Goal: Task Accomplishment & Management: Use online tool/utility

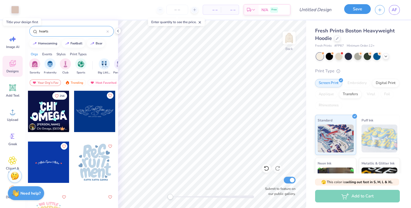
click at [350, 13] on button "Save" at bounding box center [357, 9] width 27 height 10
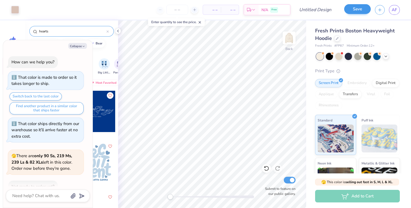
scroll to position [397, 0]
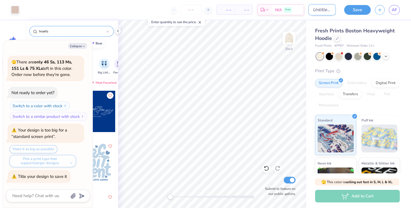
type textarea "x"
click at [322, 11] on input "Design Title" at bounding box center [321, 9] width 27 height 11
type input "h"
type textarea "x"
type input "ho"
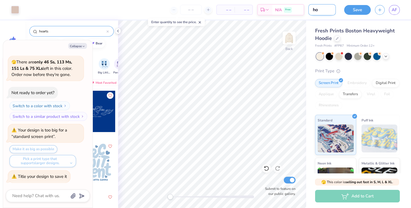
type textarea "x"
type input "hoo"
type textarea "x"
type input "hood"
type textarea "x"
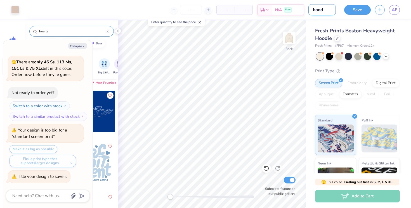
type input "hoodi"
type textarea "x"
type input "hoodie"
type textarea "x"
type input "hoodie"
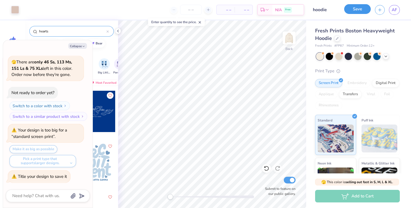
click at [354, 12] on button "Save" at bounding box center [357, 9] width 27 height 10
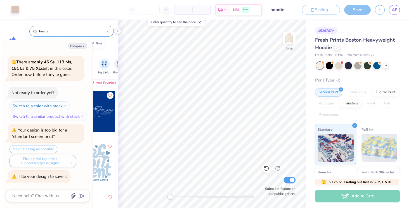
type textarea "x"
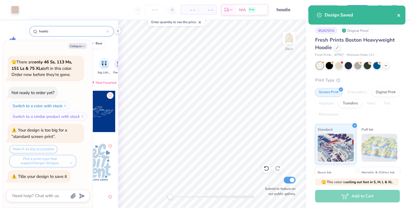
click at [399, 15] on icon "close" at bounding box center [399, 15] width 4 height 4
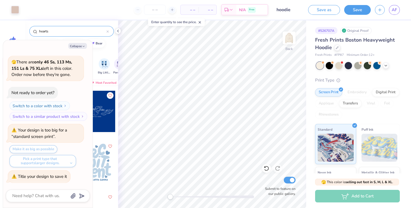
click at [393, 7] on div "Design Saved" at bounding box center [356, 5] width 99 height 2
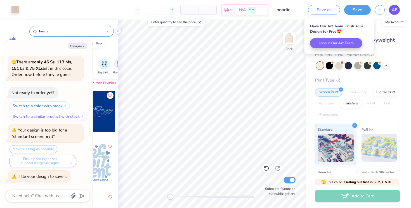
click at [396, 8] on span "AF" at bounding box center [394, 10] width 5 height 6
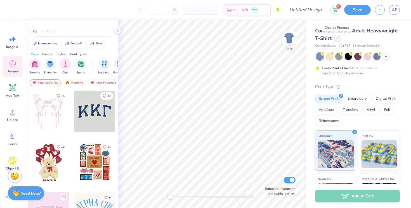
click at [337, 38] on icon at bounding box center [337, 38] width 3 height 3
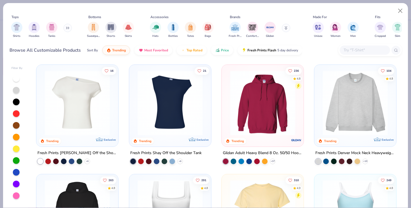
click at [62, 30] on div "Shirts Hoodies Tanks" at bounding box center [42, 30] width 64 height 21
click at [71, 32] on div "Shirts Hoodies Tanks" at bounding box center [42, 30] width 64 height 21
click at [70, 29] on button at bounding box center [67, 28] width 8 height 8
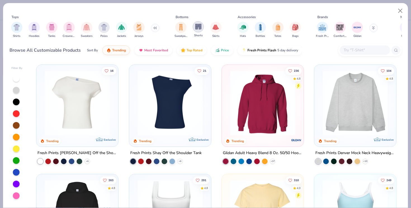
click at [200, 27] on img "filter for Shorts" at bounding box center [198, 26] width 6 height 6
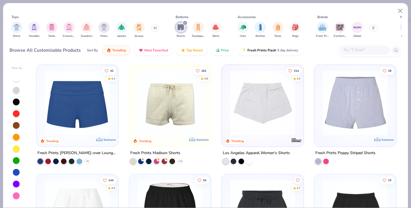
click at [292, 115] on img at bounding box center [262, 102] width 71 height 65
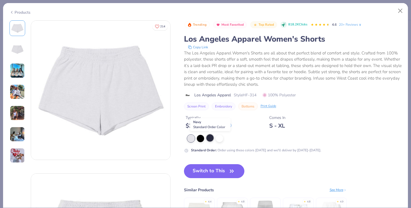
click at [209, 139] on div at bounding box center [209, 138] width 7 height 7
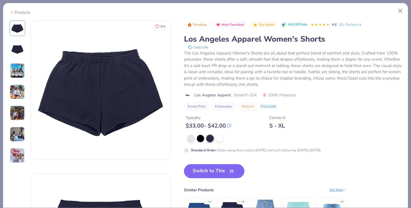
click at [204, 177] on button "Switch to This" at bounding box center [214, 171] width 61 height 14
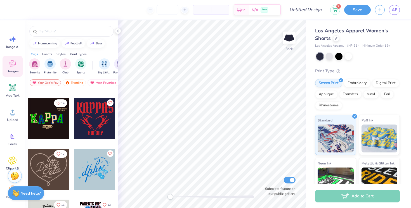
scroll to position [298, 0]
click at [50, 178] on div at bounding box center [48, 169] width 41 height 41
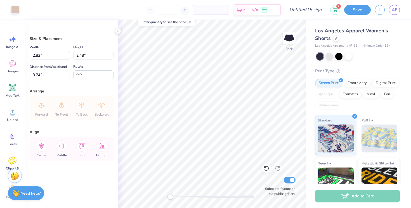
type input "2.82"
type input "2.48"
type input "3.74"
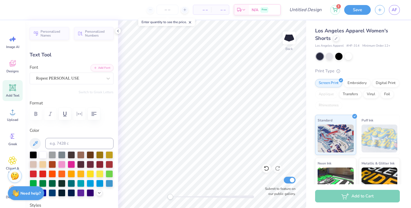
type textarea "Z"
type input "1.79"
type input "1.00"
type input "4.15"
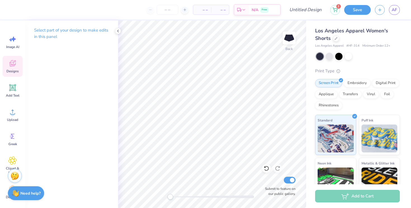
click at [7, 67] on div "Designs" at bounding box center [13, 66] width 20 height 21
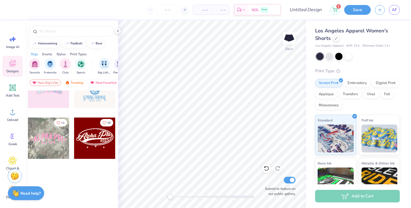
scroll to position [0, 0]
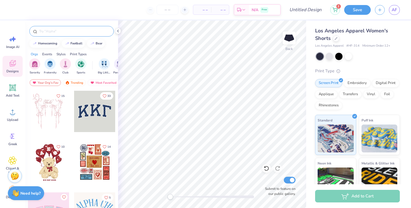
click at [47, 31] on input "text" at bounding box center [75, 32] width 72 height 6
type input "music"
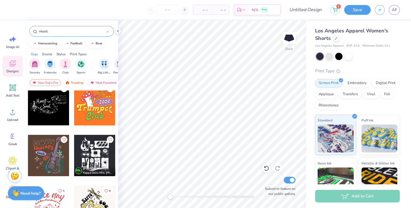
scroll to position [403, 0]
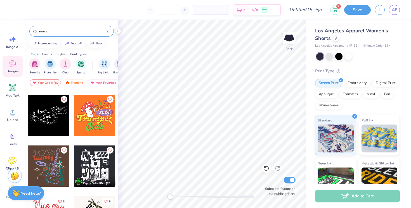
click at [56, 130] on div at bounding box center [48, 115] width 41 height 41
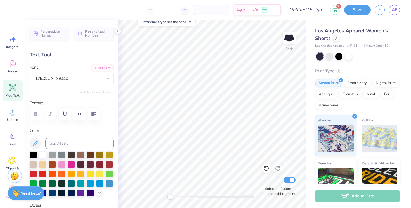
type input "1.64"
type input "0.31"
type input "3.78"
type textarea "SPRING 202"
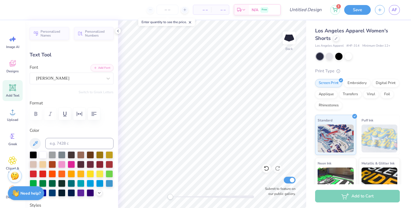
scroll to position [0, 0]
type input "1.88"
type input "0.73"
type input "3.20"
type input "0.62"
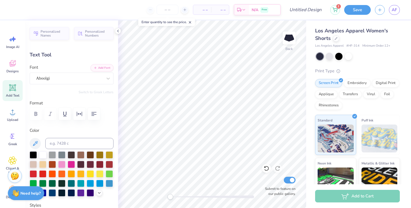
type input "0.38"
type input "3.47"
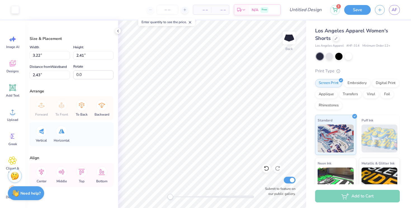
type input "3.22"
type input "2.41"
type input "4.91"
type input "2.42"
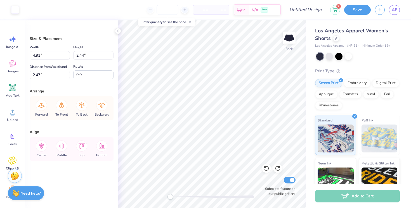
type input "2.40"
type input "7.26"
type input "3.70"
type input "1.79"
type input "3.71"
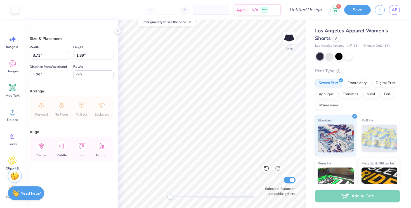
type input "1.89"
type input "3.61"
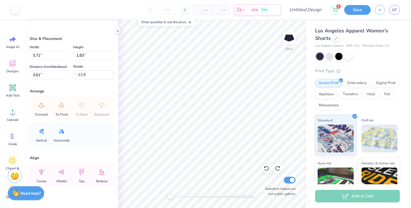
type input "0.0"
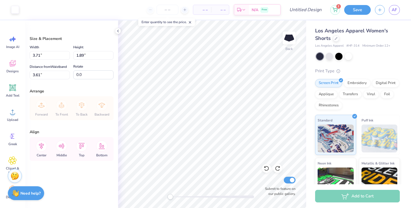
type input "2.81"
type input "3.77"
type input "2.64"
type input "2.23"
type input "3.87"
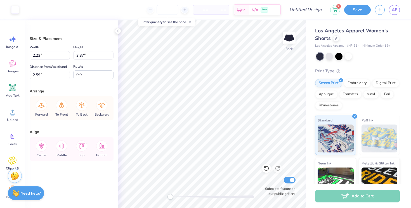
type input "2.69"
type input "2.99"
type input "3.41"
type input "2.91"
type input "3.57"
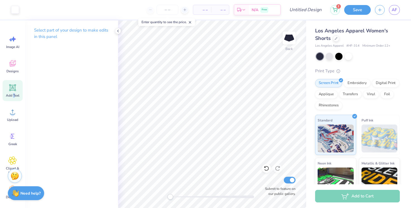
click at [14, 93] on span "Add Text" at bounding box center [12, 95] width 13 height 4
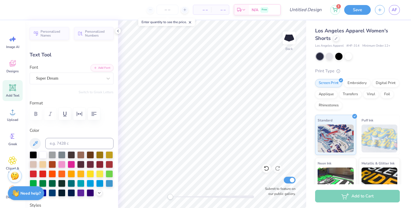
type textarea "t"
type textarea "touchtones"
click at [71, 77] on div "Super Dream" at bounding box center [70, 78] width 68 height 9
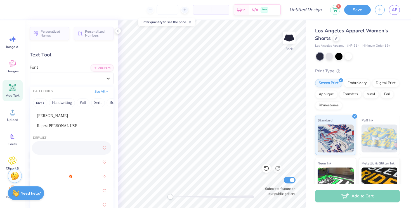
scroll to position [0, 0]
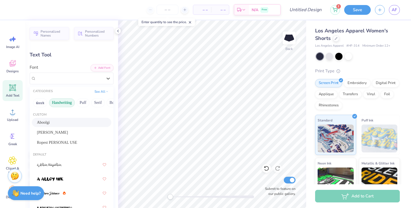
click at [66, 103] on button "Handwriting" at bounding box center [62, 102] width 26 height 9
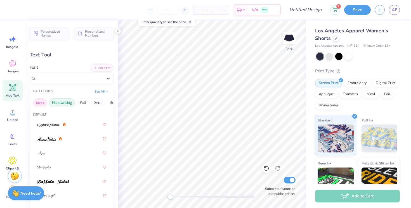
click at [39, 107] on button "Greek" at bounding box center [40, 102] width 14 height 9
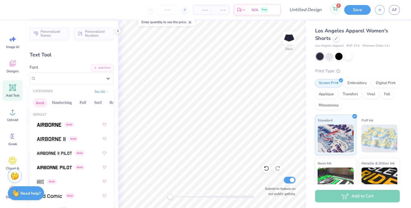
click at [336, 8] on icon at bounding box center [335, 8] width 5 height 3
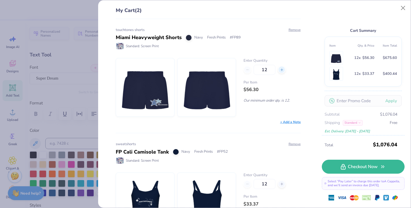
click at [284, 69] on div at bounding box center [282, 70] width 8 height 8
click at [247, 71] on icon at bounding box center [248, 70] width 4 height 4
type input "12"
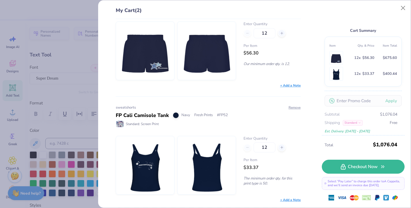
click at [148, 62] on img at bounding box center [145, 51] width 48 height 58
click at [155, 58] on img at bounding box center [145, 51] width 48 height 58
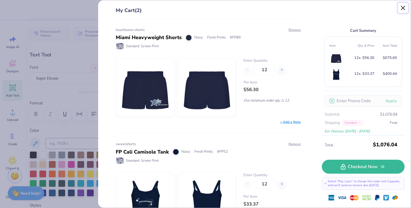
click at [404, 8] on button "Close" at bounding box center [403, 8] width 11 height 11
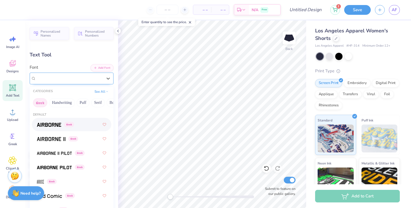
click at [54, 80] on div "Super Dream" at bounding box center [70, 78] width 68 height 9
click at [39, 103] on button "Greek" at bounding box center [40, 102] width 14 height 9
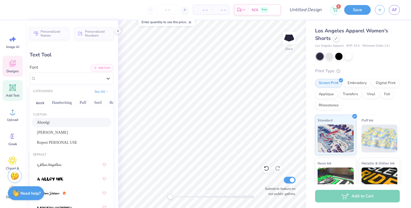
click at [12, 65] on icon at bounding box center [13, 63] width 6 height 6
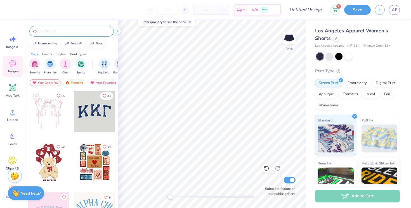
click at [63, 32] on input "text" at bounding box center [75, 32] width 72 height 6
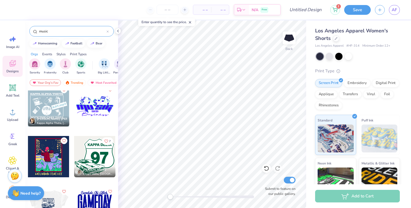
scroll to position [737, 0]
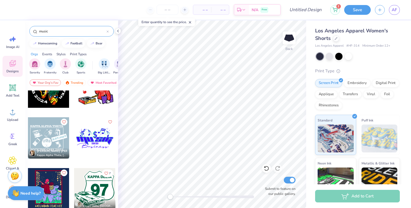
type input "music"
click at [57, 140] on div at bounding box center [48, 137] width 41 height 41
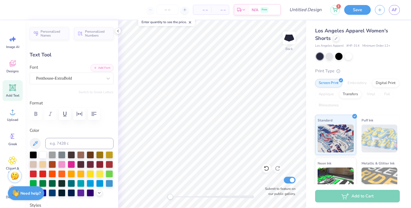
scroll to position [0, 0]
type textarea "TOUCHTONES"
type input "3.69"
type input "0.32"
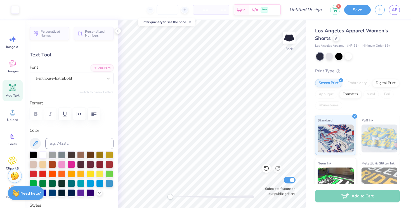
type input "5.28"
click at [320, 162] on div "Art colors – – Per Item – – Total Est. Delivery N/A Free Design Title 2 Save AF…" at bounding box center [205, 104] width 411 height 208
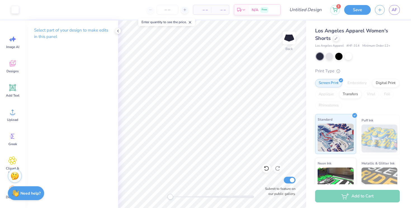
click at [325, 155] on div "Art colors – – Per Item – – Total Est. Delivery N/A Free Design Title 2 Save AF…" at bounding box center [205, 104] width 411 height 208
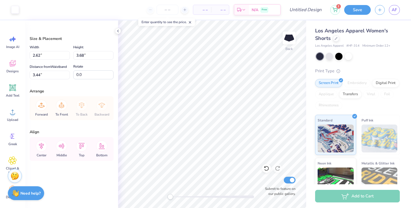
type input "3.04"
type input "3.60"
type input "2.60"
type input "3.68"
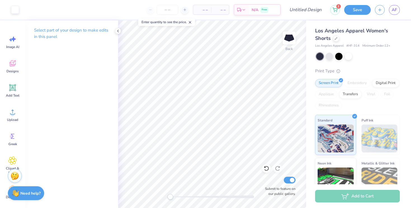
click at [307, 137] on div "Art colors – – Per Item – – Total Est. Delivery N/A Free Design Title 2 Save AF…" at bounding box center [205, 104] width 411 height 208
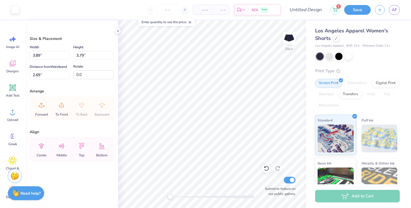
type input "3.89"
type input "3.79"
type input "3.31"
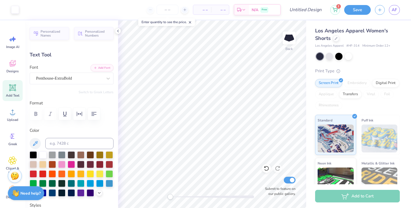
type input "5.24"
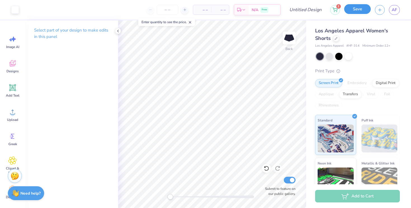
click at [352, 10] on button "Save" at bounding box center [357, 9] width 27 height 10
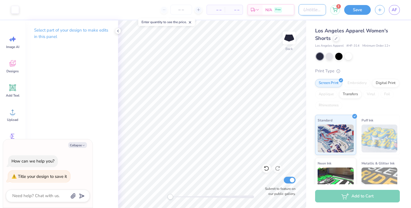
type textarea "x"
click at [310, 10] on input "Design Title" at bounding box center [312, 9] width 27 height 11
type input "s"
type textarea "x"
type input "sh"
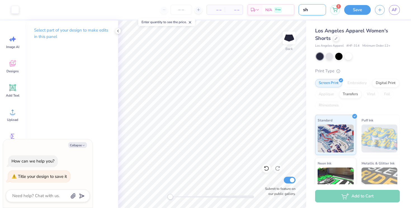
type textarea "x"
type input "sho"
type textarea "x"
type input "shor"
type textarea "x"
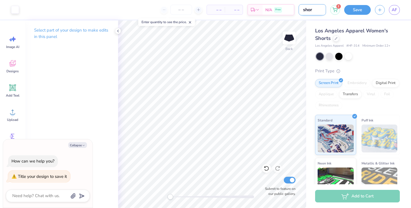
type input "short"
type textarea "x"
type input "shorts"
type textarea "x"
type input "shorts"
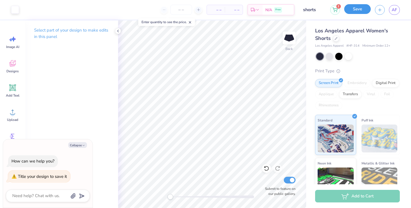
click at [361, 10] on button "Save" at bounding box center [357, 9] width 27 height 10
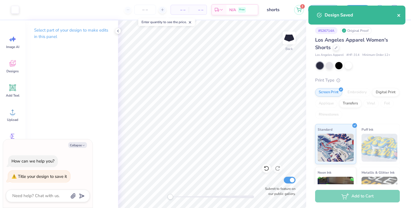
click at [400, 15] on icon "close" at bounding box center [398, 15] width 3 height 3
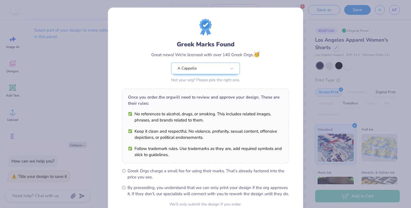
scroll to position [53, 0]
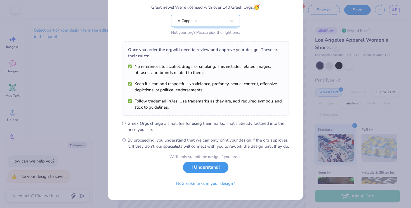
click at [190, 169] on button "I Understand!" at bounding box center [206, 167] width 46 height 11
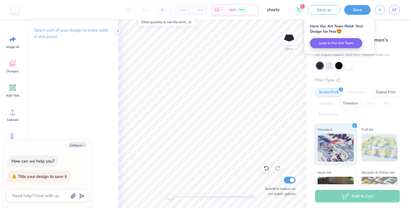
scroll to position [0, 0]
click at [397, 33] on div "# 526714A Original Proof" at bounding box center [357, 30] width 85 height 7
click at [300, 6] on button "2" at bounding box center [299, 9] width 10 height 10
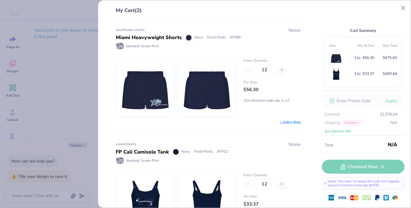
type textarea "x"
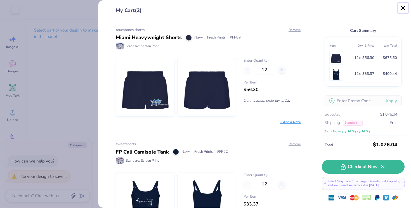
click at [401, 9] on button "Close" at bounding box center [403, 8] width 11 height 11
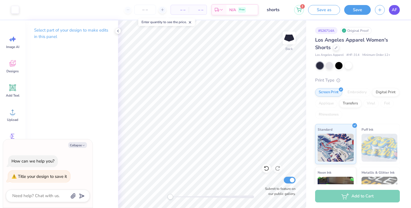
click at [395, 11] on span "AF" at bounding box center [394, 10] width 5 height 6
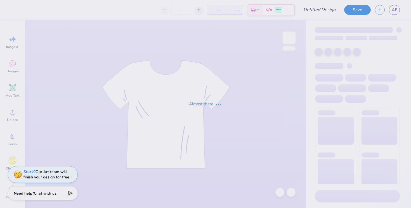
type input "hoodie"
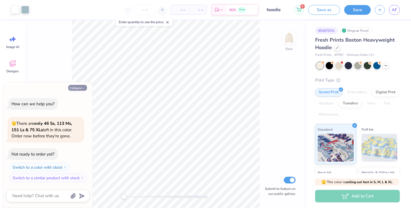
click at [76, 89] on button "Collapse" at bounding box center [77, 88] width 19 height 6
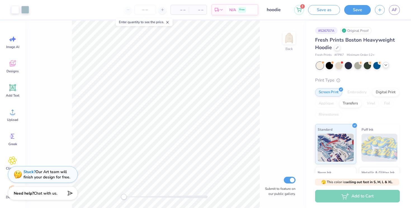
click at [387, 67] on div at bounding box center [386, 65] width 6 height 6
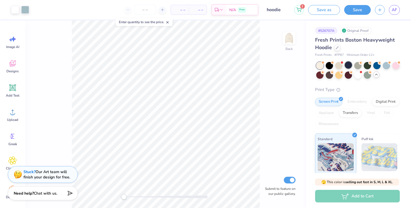
click at [352, 66] on div at bounding box center [348, 65] width 7 height 7
click at [347, 68] on div at bounding box center [348, 65] width 7 height 7
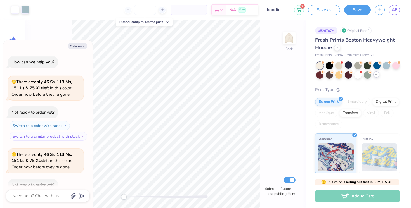
scroll to position [31, 0]
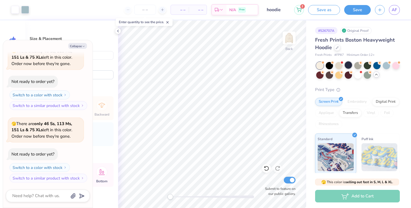
click at [346, 65] on div at bounding box center [348, 65] width 7 height 7
click at [351, 66] on div at bounding box center [348, 65] width 7 height 7
click at [80, 46] on button "Collapse" at bounding box center [77, 46] width 19 height 6
type textarea "x"
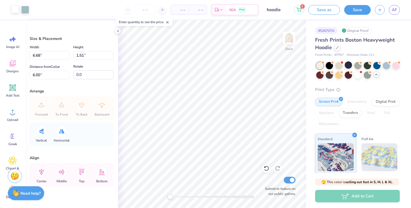
click at [17, 10] on div at bounding box center [15, 9] width 8 height 8
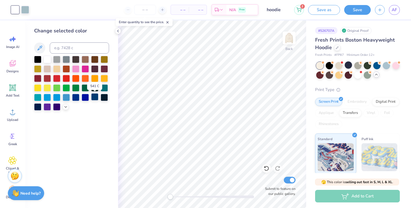
click at [95, 97] on div at bounding box center [94, 96] width 7 height 7
click at [27, 11] on div at bounding box center [25, 9] width 8 height 8
click at [76, 100] on div at bounding box center [75, 96] width 7 height 7
click at [39, 107] on div at bounding box center [37, 106] width 7 height 7
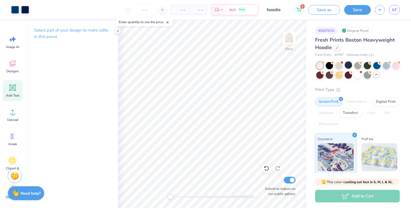
click at [10, 87] on icon at bounding box center [12, 87] width 7 height 7
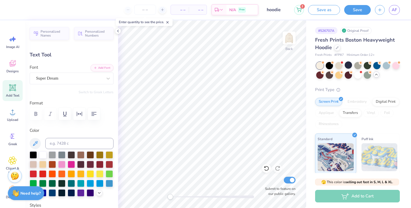
scroll to position [0, 1]
type textarea "touchtones"
click at [74, 77] on div "Super Dream" at bounding box center [70, 78] width 68 height 9
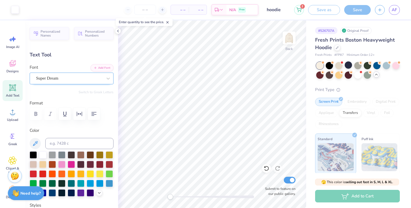
type input "15.27"
type input "2.05"
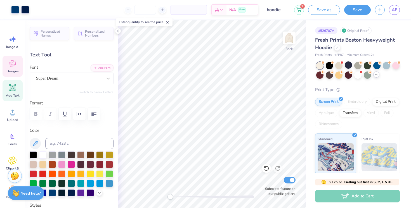
click at [9, 67] on icon at bounding box center [12, 63] width 8 height 8
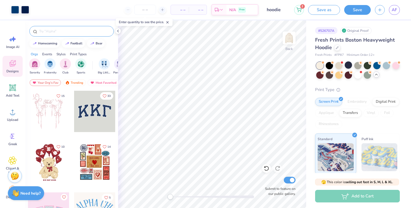
click at [67, 29] on input "text" at bounding box center [75, 32] width 72 height 6
type input "music"
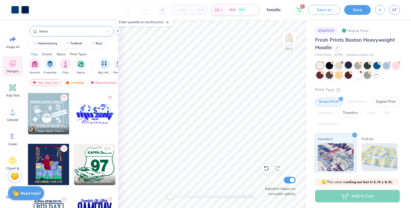
scroll to position [752, 0]
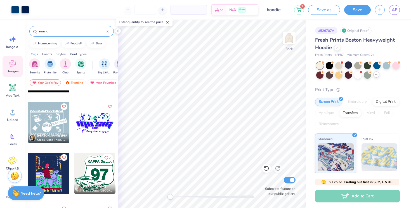
click at [49, 125] on div at bounding box center [48, 122] width 41 height 41
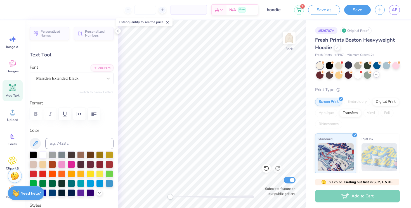
type input "0.0"
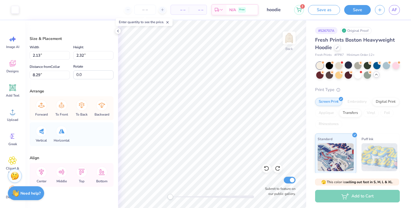
type input "8.51"
type input "7.33"
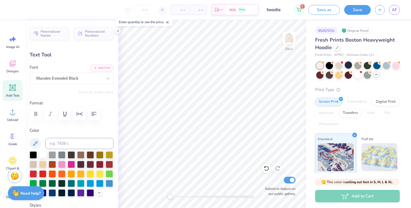
type input "0.0"
type textarea "T"
type textarea "TOUCHTONES"
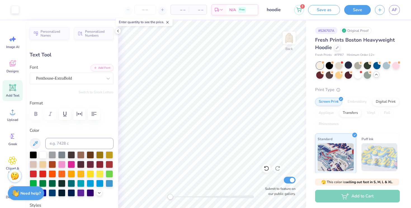
type input "7.69"
type input "0.68"
click at [55, 194] on div at bounding box center [52, 192] width 7 height 7
type input "6.07"
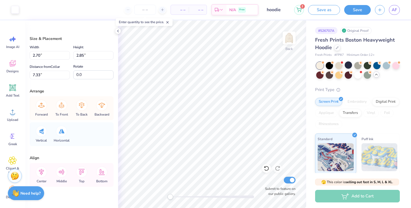
type input "2.13"
type input "2.32"
type input "8.75"
type input "2.94"
type input "2.71"
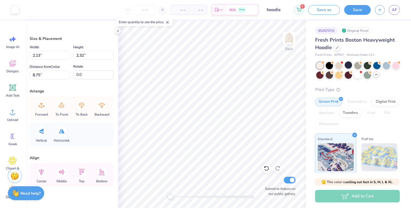
type input "4.44"
click at [14, 10] on div at bounding box center [15, 9] width 8 height 8
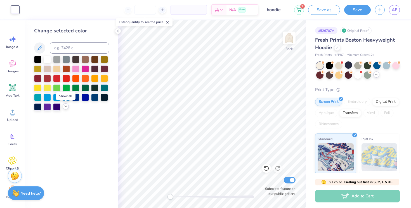
click at [67, 106] on icon at bounding box center [65, 106] width 4 height 4
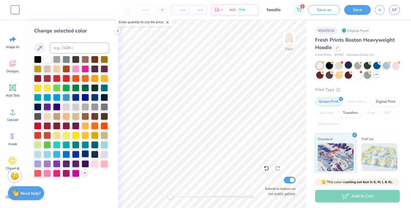
click at [86, 156] on div at bounding box center [85, 153] width 7 height 7
click at [96, 95] on div at bounding box center [94, 96] width 7 height 7
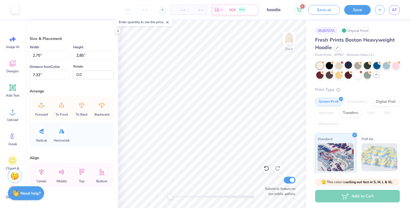
click at [22, 0] on div "Art colors – – Per Item – – Total Est. Delivery N/A Free Design Title hoodie 2 …" at bounding box center [205, 10] width 411 height 20
click at [18, 8] on div at bounding box center [15, 9] width 8 height 8
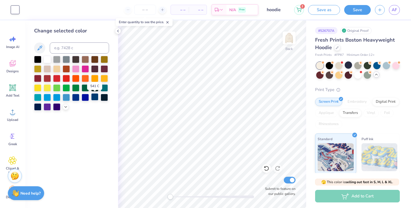
click at [95, 98] on div at bounding box center [94, 96] width 7 height 7
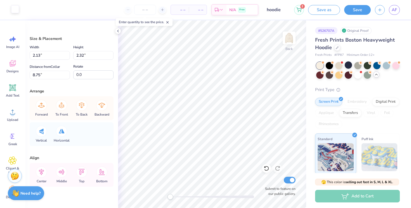
click at [18, 10] on div at bounding box center [15, 9] width 8 height 8
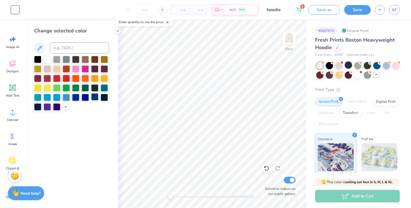
click at [93, 98] on div at bounding box center [94, 96] width 7 height 7
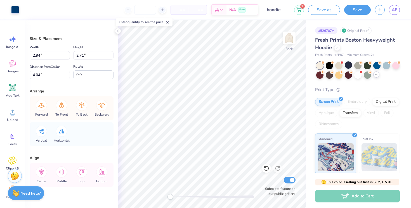
type input "2.13"
type input "2.32"
type input "8.75"
type input "-16.5"
type input "-20.3"
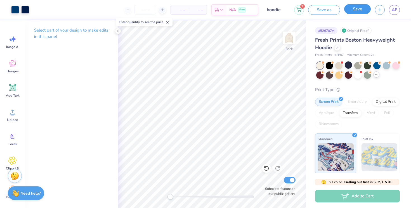
click at [365, 12] on button "Save" at bounding box center [357, 9] width 27 height 10
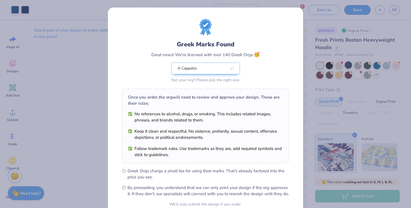
scroll to position [53, 0]
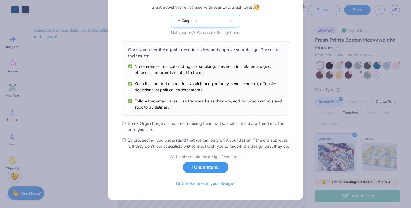
click at [208, 164] on button "I Understand!" at bounding box center [206, 167] width 46 height 11
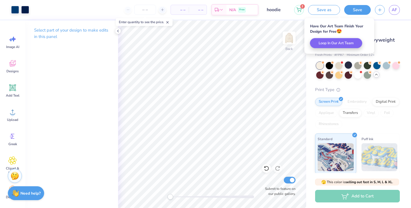
scroll to position [0, 0]
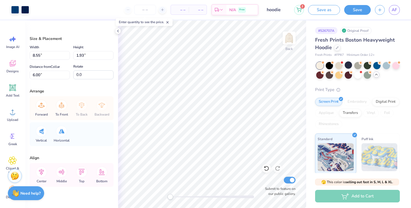
type input "8.55"
type input "1.93"
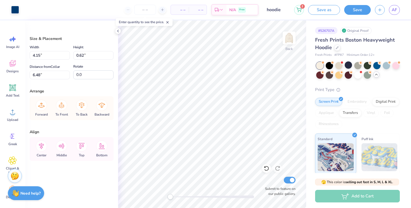
type input "6.75"
type input "6.13"
type input "5.49"
type input "0.81"
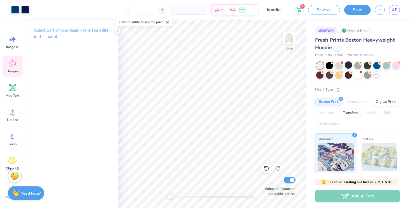
click at [13, 67] on icon at bounding box center [12, 63] width 8 height 8
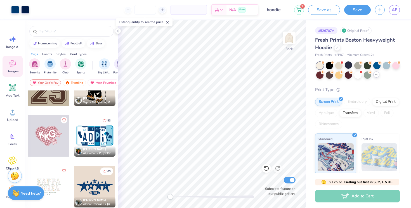
scroll to position [600, 0]
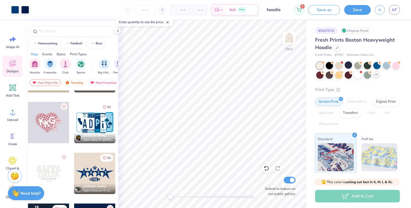
click at [85, 164] on div at bounding box center [94, 173] width 41 height 41
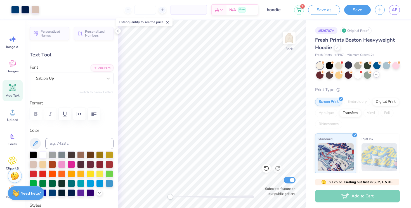
type input "0.58"
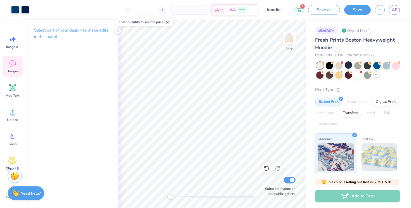
click at [11, 61] on icon at bounding box center [12, 63] width 8 height 8
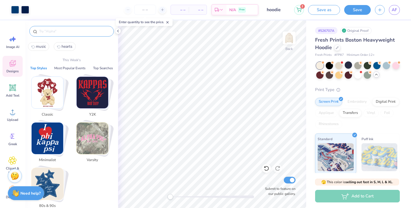
click at [63, 32] on input "text" at bounding box center [75, 32] width 72 height 6
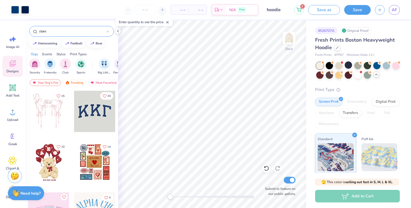
type input "stars"
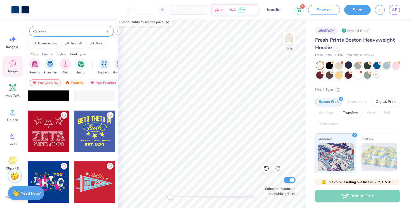
scroll to position [591, 0]
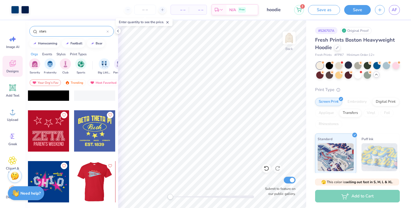
click at [52, 131] on div at bounding box center [48, 130] width 41 height 41
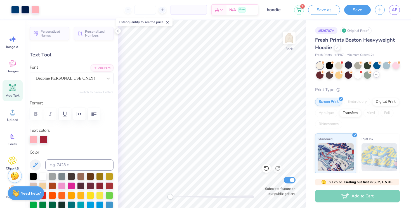
type input "8.17"
type input "1.05"
type input "10.07"
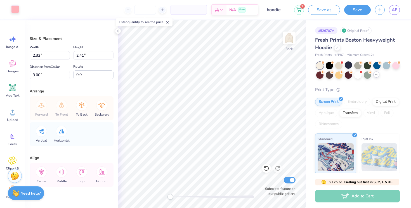
click at [15, 9] on div at bounding box center [15, 9] width 8 height 8
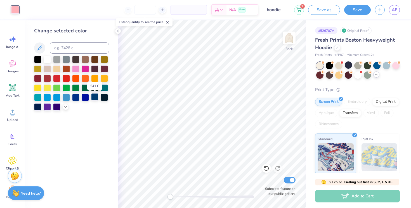
click at [92, 98] on div at bounding box center [94, 96] width 7 height 7
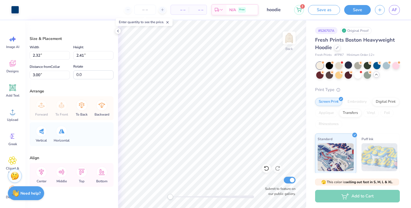
type input "15.4"
type input "1.76"
type input "1.68"
type input "3.54"
type input "1.89"
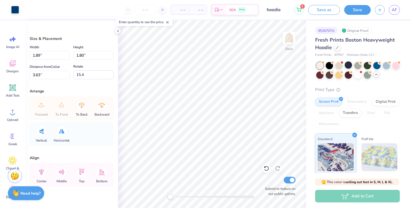
type input "1.80"
type input "3.63"
type input "1.00"
type input "0.95"
type input "4.10"
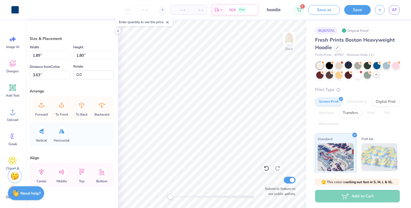
type input "0.0"
type input "15.5"
type input "1.46"
type input "1.39"
type input "2.51"
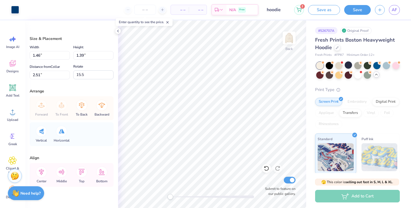
type input "2.16"
type input "2.05"
type input "4.20"
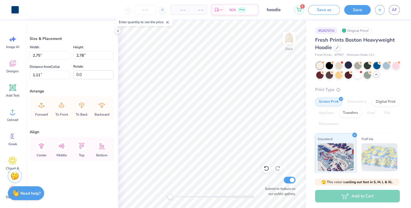
type input "2.75"
type input "2.78"
type input "1.11"
type input "2.64"
type input "2.69"
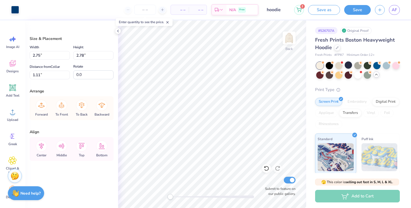
type input "1.25"
type input "1.68"
type input "1.71"
type input "5.89"
type input "3.55"
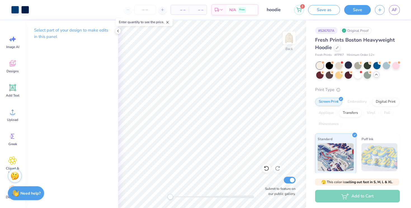
type textarea "x"
